Goal: Task Accomplishment & Management: Complete application form

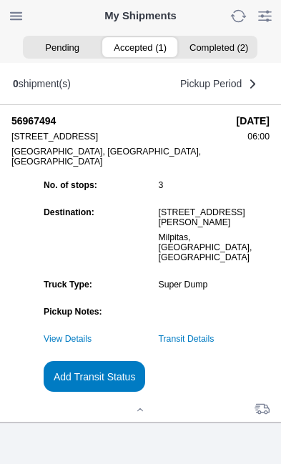
scroll to position [137, 0]
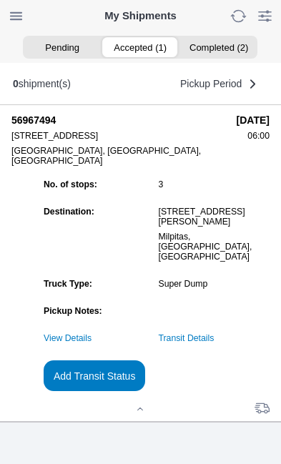
click at [0, 0] on slot "Add Transit Status" at bounding box center [0, 0] width 0 height 0
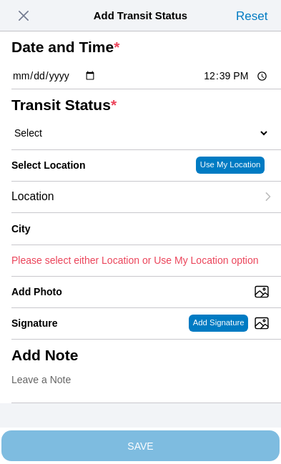
click at [241, 84] on input "12:39" at bounding box center [235, 76] width 67 height 15
type input "11:00"
click at [89, 139] on select "Select Arrive at Drop Off Arrive at Pickup Break Start Break Stop Depart Drop O…" at bounding box center [140, 133] width 258 height 13
select select "DPTDLVLOC"
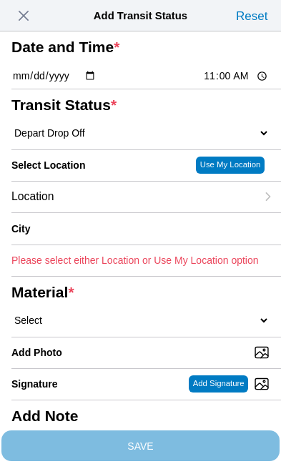
click at [119, 212] on div "Location" at bounding box center [133, 197] width 244 height 31
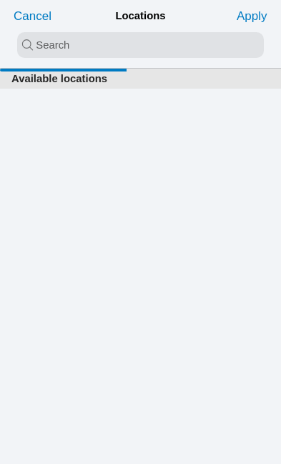
click at [48, 40] on input "search text" at bounding box center [140, 45] width 247 height 26
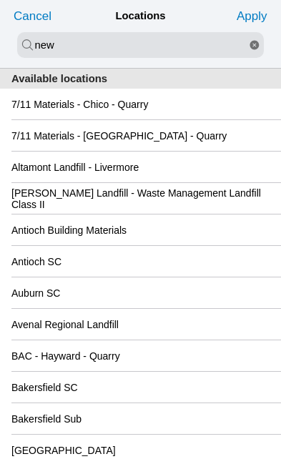
type input "new"
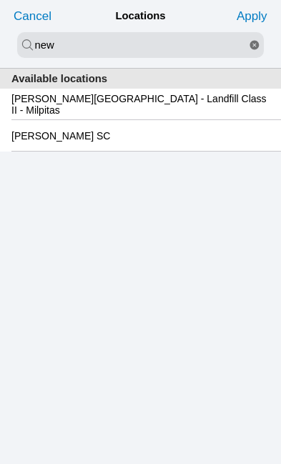
click at [0, 0] on slot "[PERSON_NAME][GEOGRAPHIC_DATA] - Landfill Class II - Milpitas" at bounding box center [0, 0] width 0 height 0
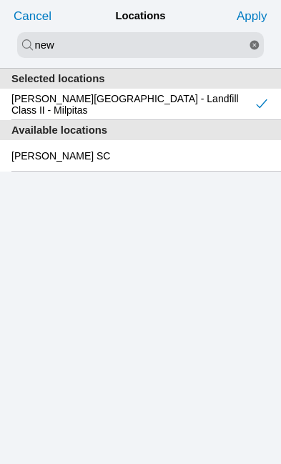
click at [0, 0] on slot "Apply" at bounding box center [0, 0] width 0 height 0
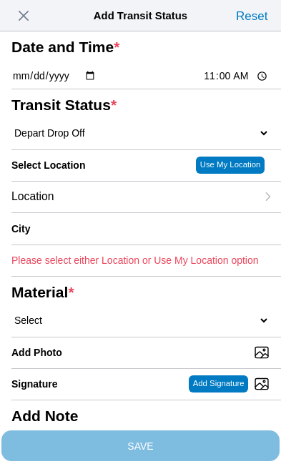
type input "Milpitas"
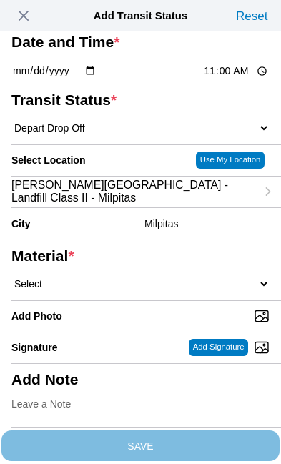
scroll to position [137, 0]
click at [111, 277] on select "Select 1" x 3" Rock 1" x 4" Rock 2" x 4" Rock Asphalt Cold Patch Backfill Spec …" at bounding box center [140, 283] width 258 height 13
select select "708654"
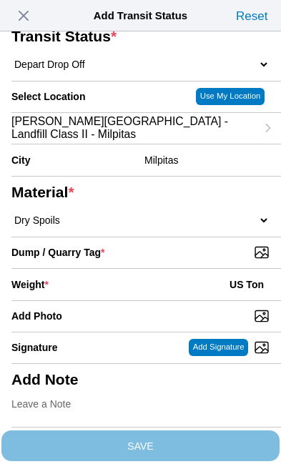
click at [204, 260] on input "Dump / Quarry Tag *" at bounding box center [145, 252] width 269 height 16
type input "C:\fakepath\image.jpg"
click at [126, 269] on div "Weight * US Ton" at bounding box center [140, 284] width 258 height 31
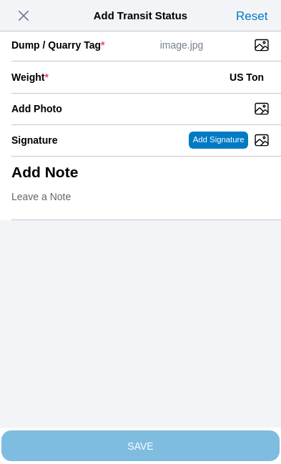
scroll to position [293, 0]
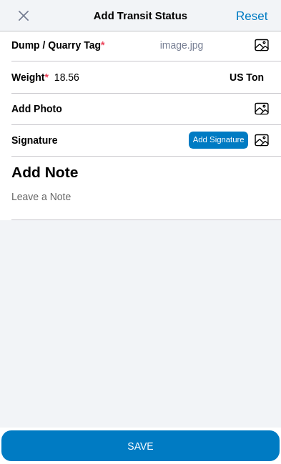
type input "18.56"
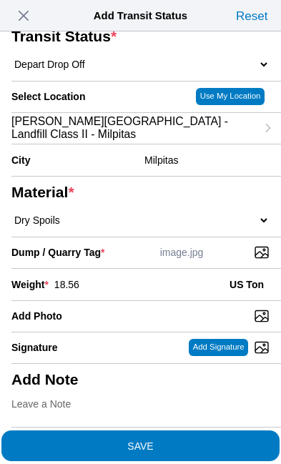
click at [200, 440] on span "SAVE" at bounding box center [140, 445] width 258 height 10
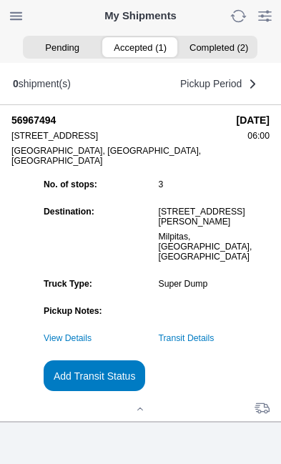
scroll to position [1, 0]
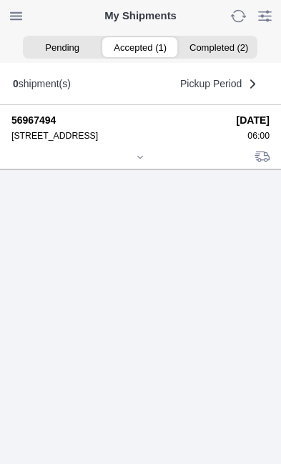
click at [144, 164] on div at bounding box center [140, 158] width 258 height 11
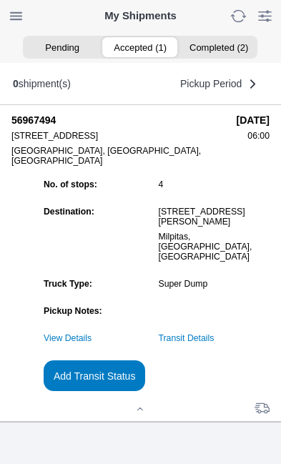
scroll to position [137, 0]
click at [214, 339] on link "Transit Details" at bounding box center [187, 338] width 56 height 10
